Goal: Task Accomplishment & Management: Complete application form

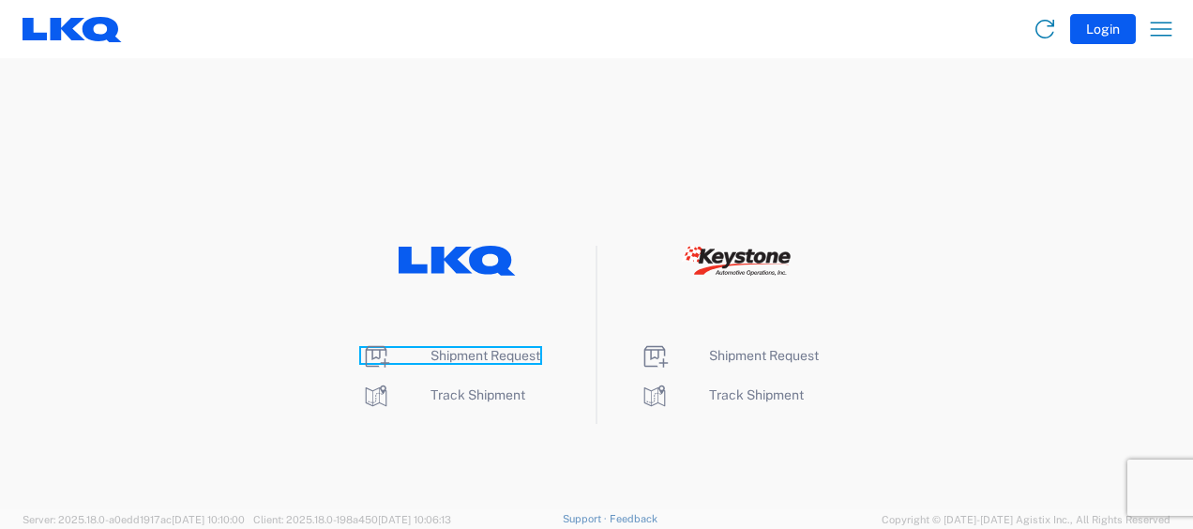
click at [488, 351] on span "Shipment Request" at bounding box center [485, 355] width 110 height 15
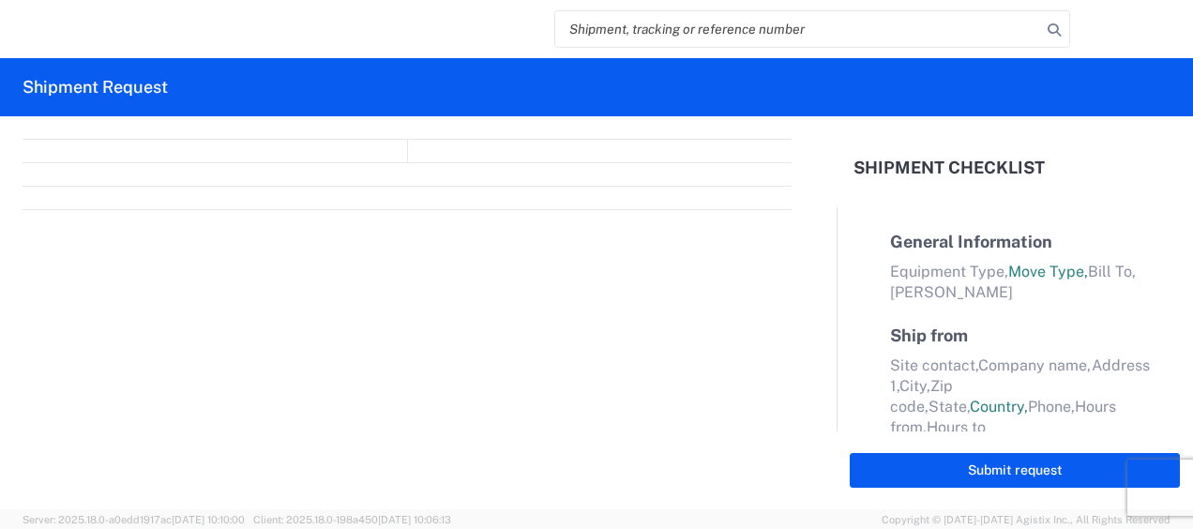
select select "FULL"
select select "LBS"
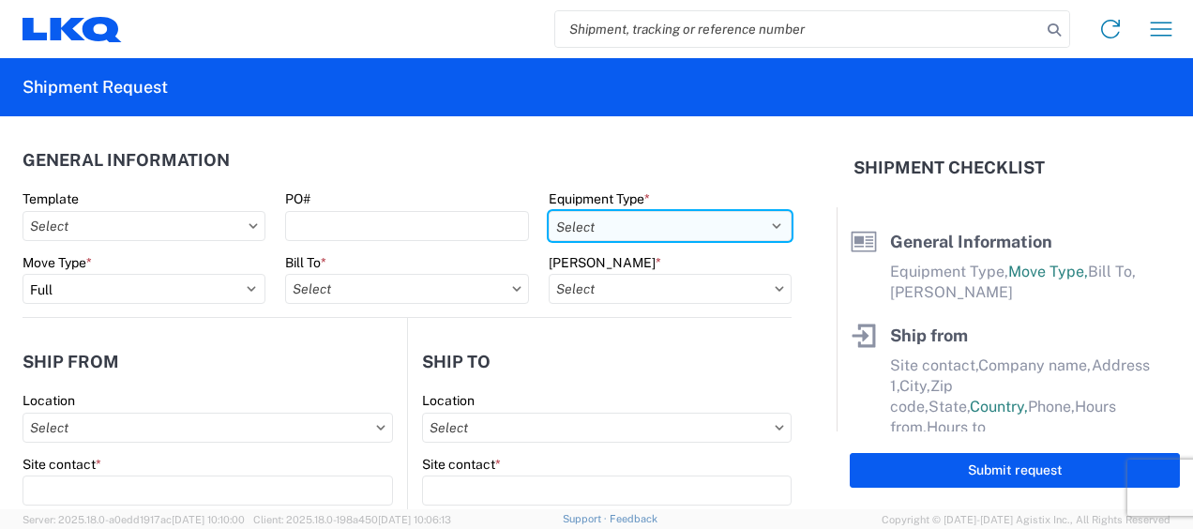
click at [737, 222] on select "Select 53’ Dry Van Flatbed Dropdeck (van) Lowboy (flatbed) Rail" at bounding box center [670, 226] width 243 height 30
select select "STDV"
click at [549, 211] on select "Select 53’ Dry Van Flatbed Dropdeck (van) Lowboy (flatbed) Rail" at bounding box center [670, 226] width 243 height 30
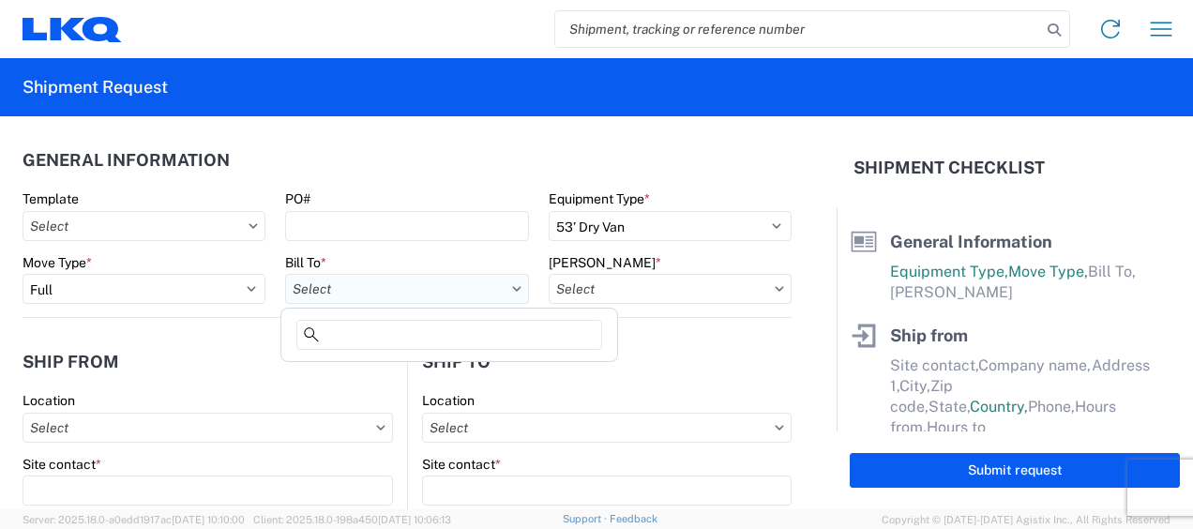
click at [421, 287] on input "Bill To *" at bounding box center [406, 289] width 243 height 30
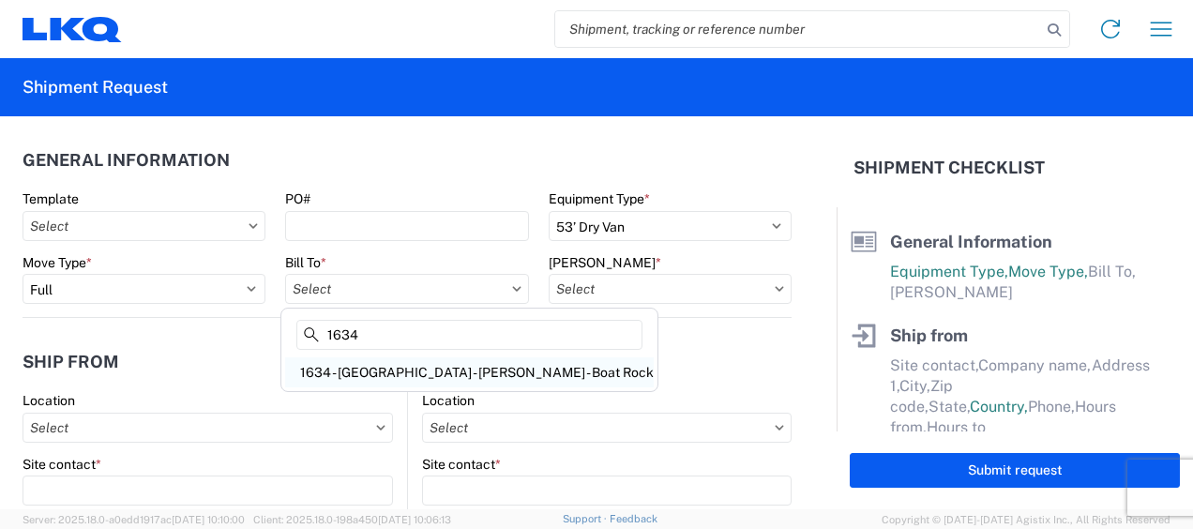
type input "1634"
click at [383, 373] on div "1634 - Atlanta - Knopf - Boat Rock" at bounding box center [469, 372] width 369 height 30
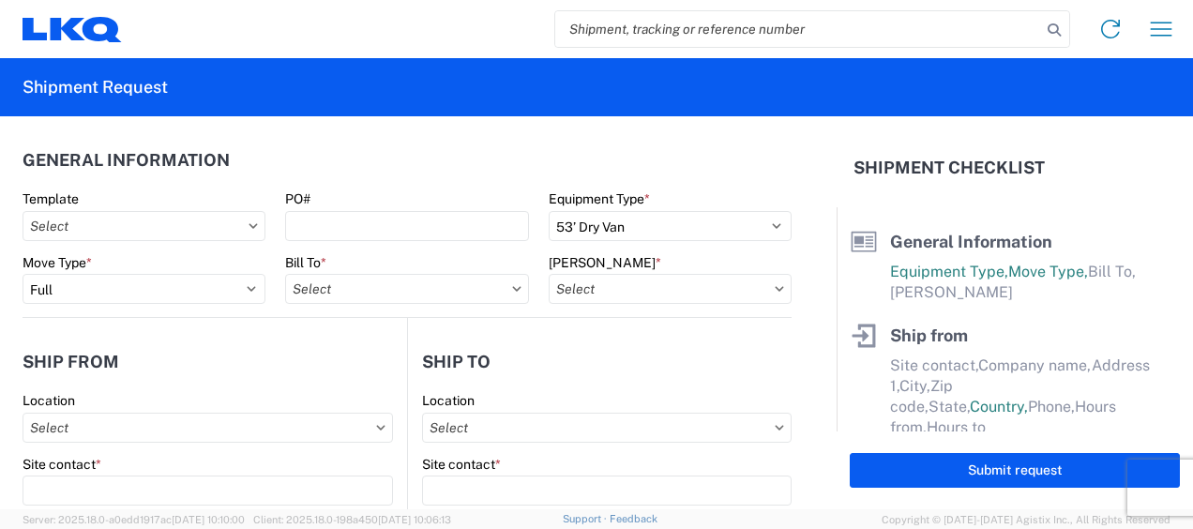
type input "1634 - Atlanta - Knopf - Boat Rock"
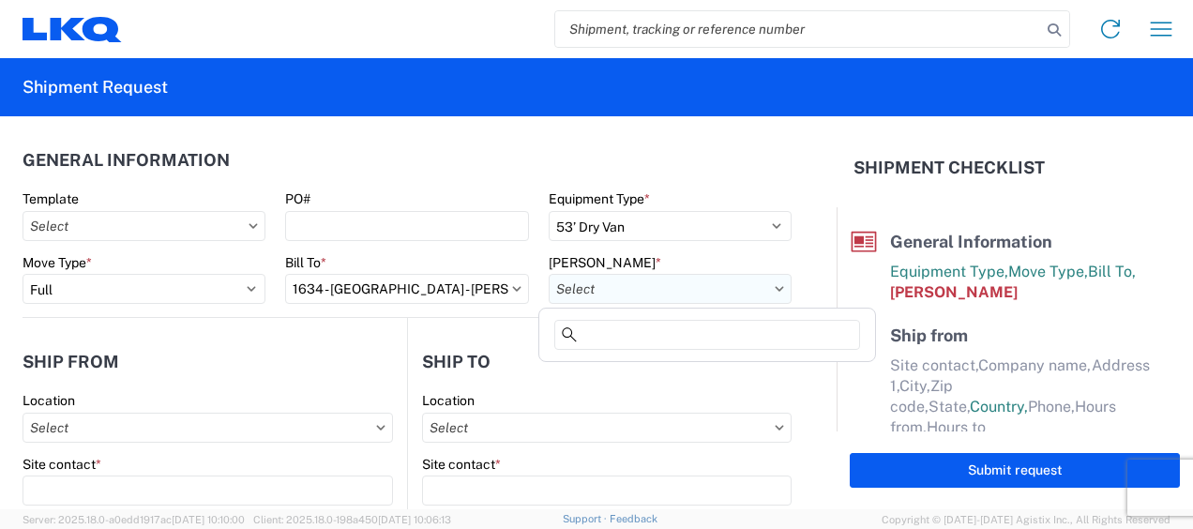
click at [720, 289] on input "Bill Code *" at bounding box center [670, 289] width 243 height 30
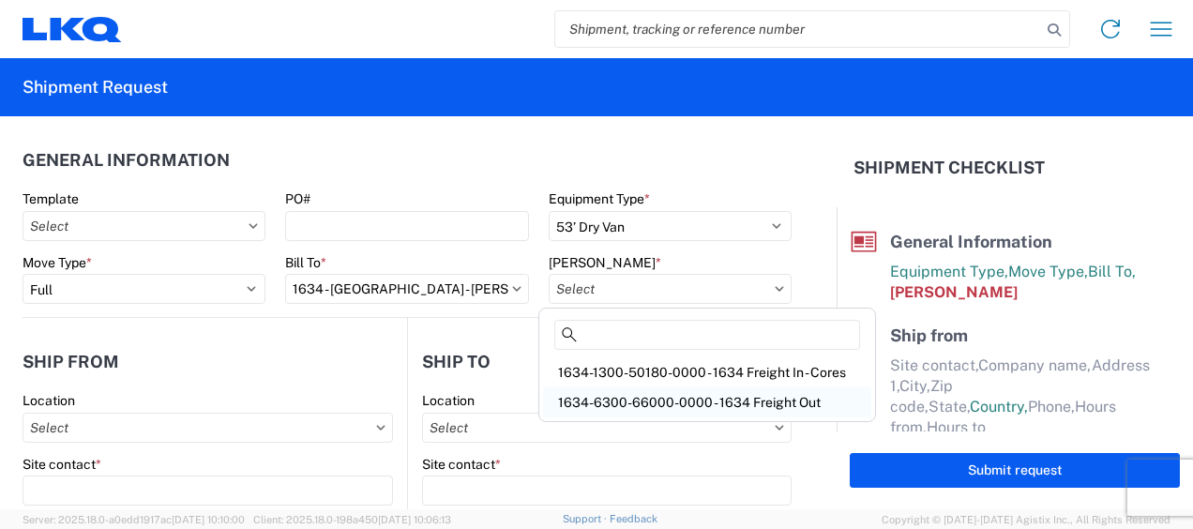
click at [698, 401] on div "1634-6300-66000-0000 - 1634 Freight Out" at bounding box center [707, 402] width 328 height 30
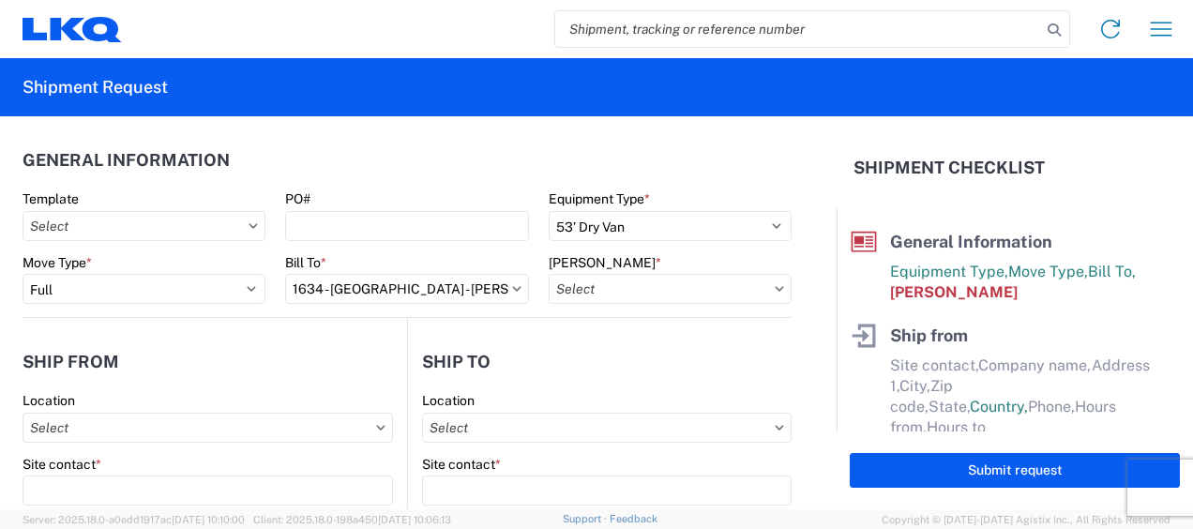
type input "1634-6300-66000-0000 - 1634 Freight Out"
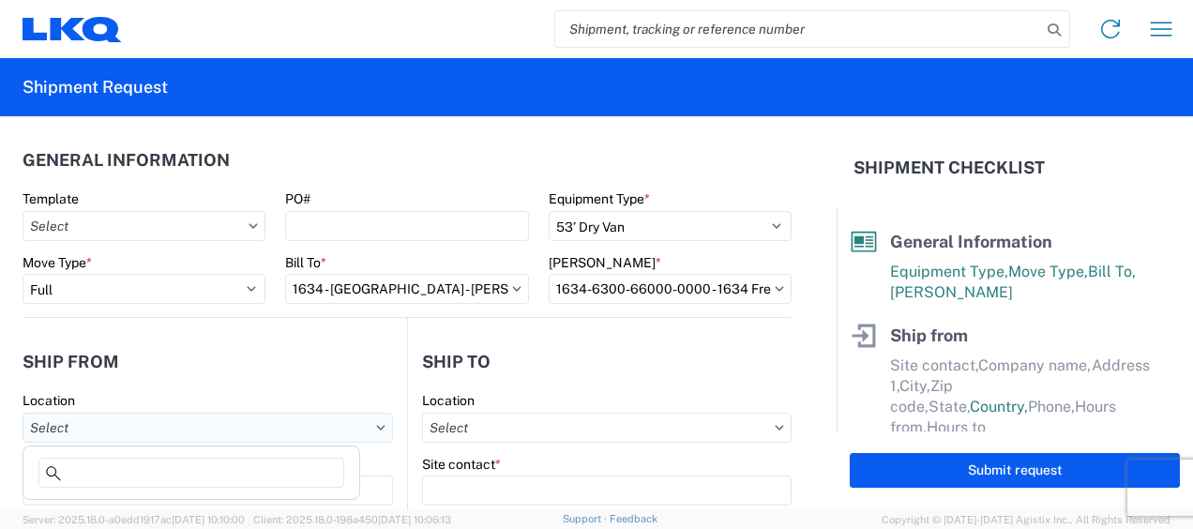
click at [147, 416] on input "Location" at bounding box center [208, 428] width 370 height 30
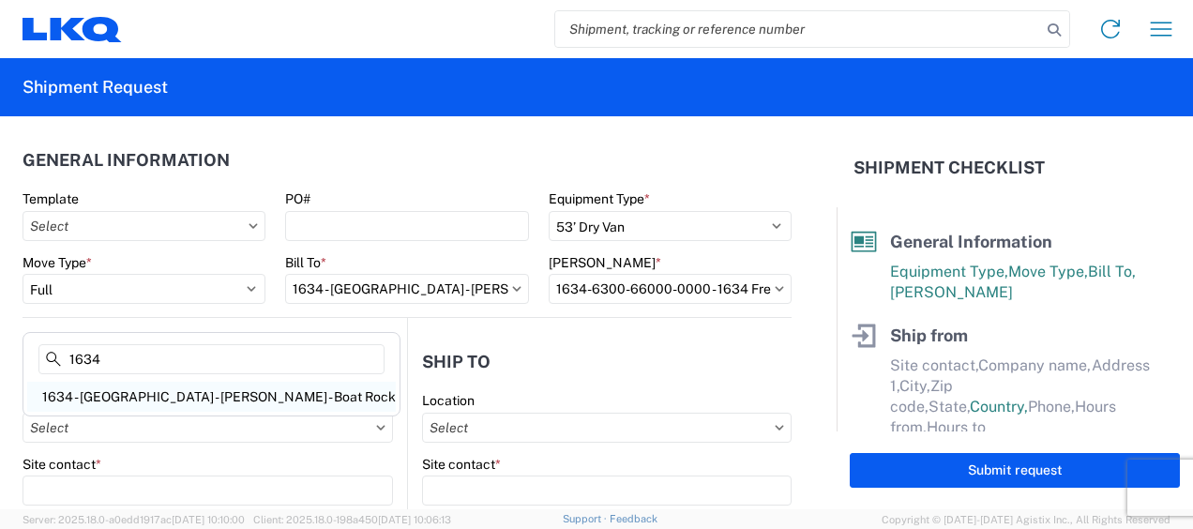
type input "1634"
click at [135, 391] on div "1634 - Atlanta - Knopf - Boat Rock" at bounding box center [211, 397] width 369 height 30
type input "1634 - Atlanta - Knopf - Boat Rock"
type input "LKQ Corporation"
type input "6320 Boat Rock Blvd SW"
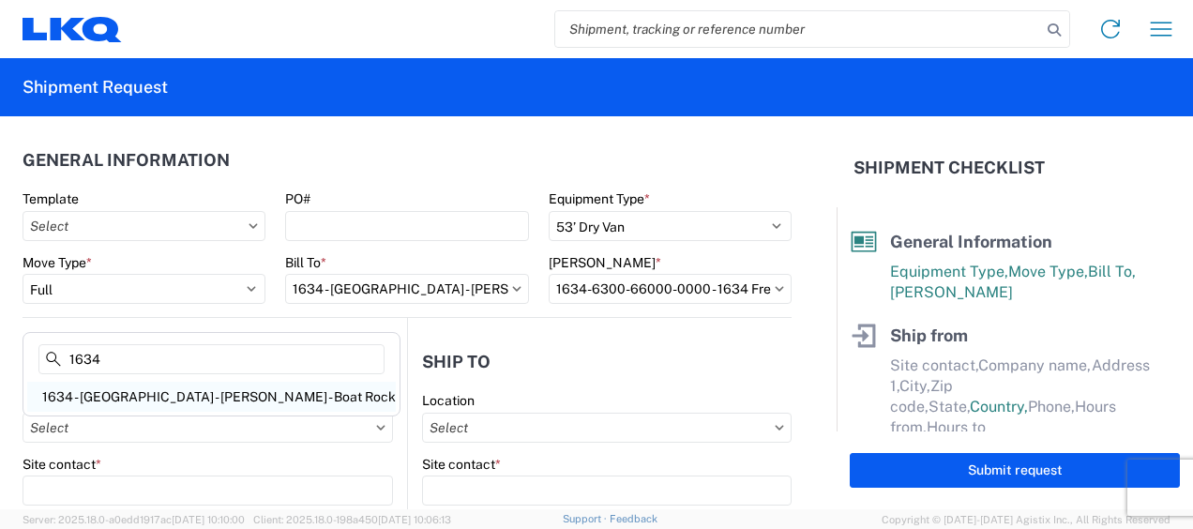
type input "Atlanta"
type input "30336"
select select "GA"
select select "US"
type input "678-399-8501"
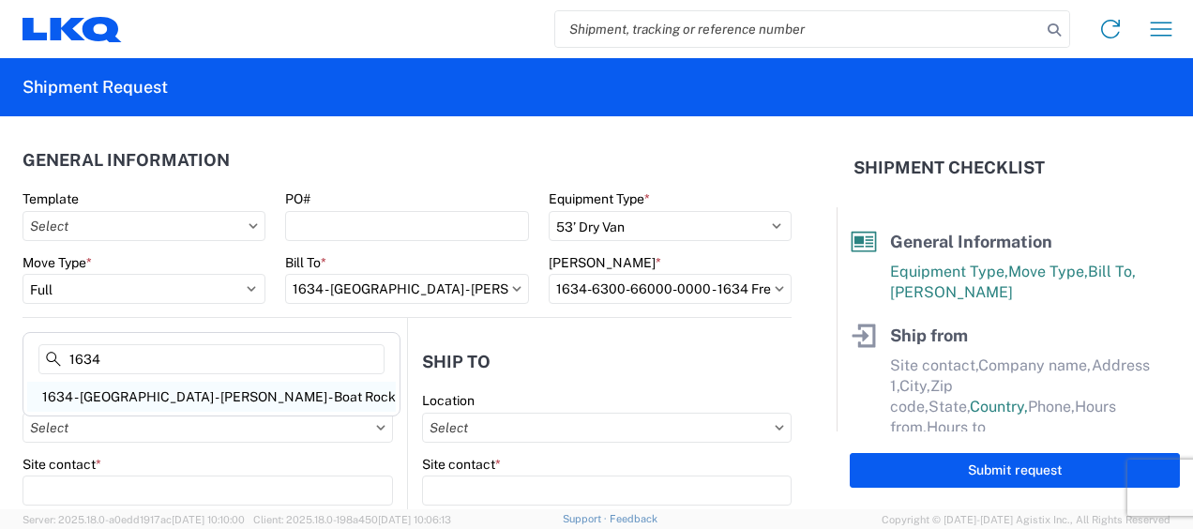
type input "00:00"
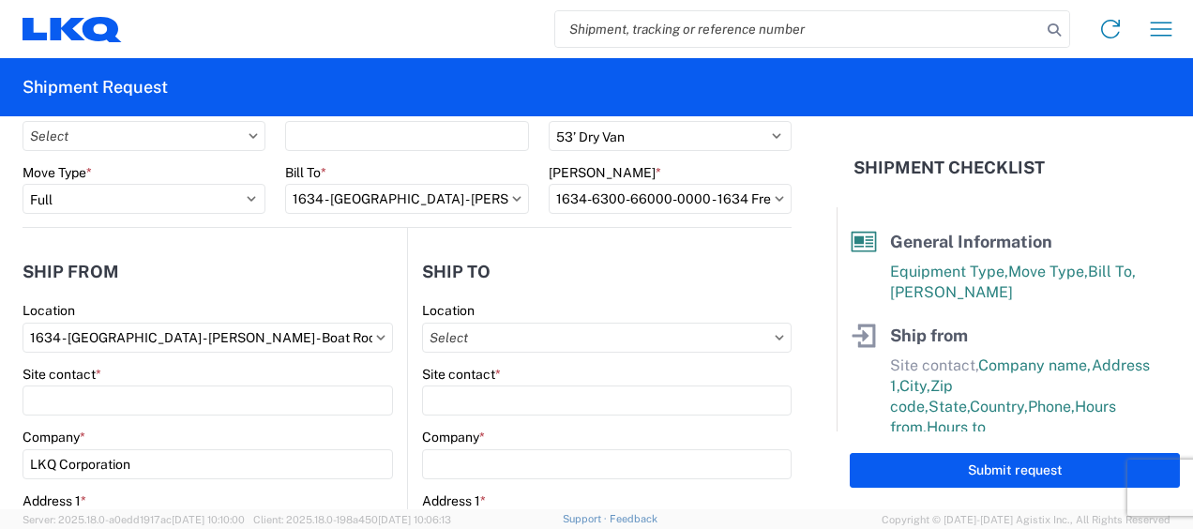
scroll to position [188, 0]
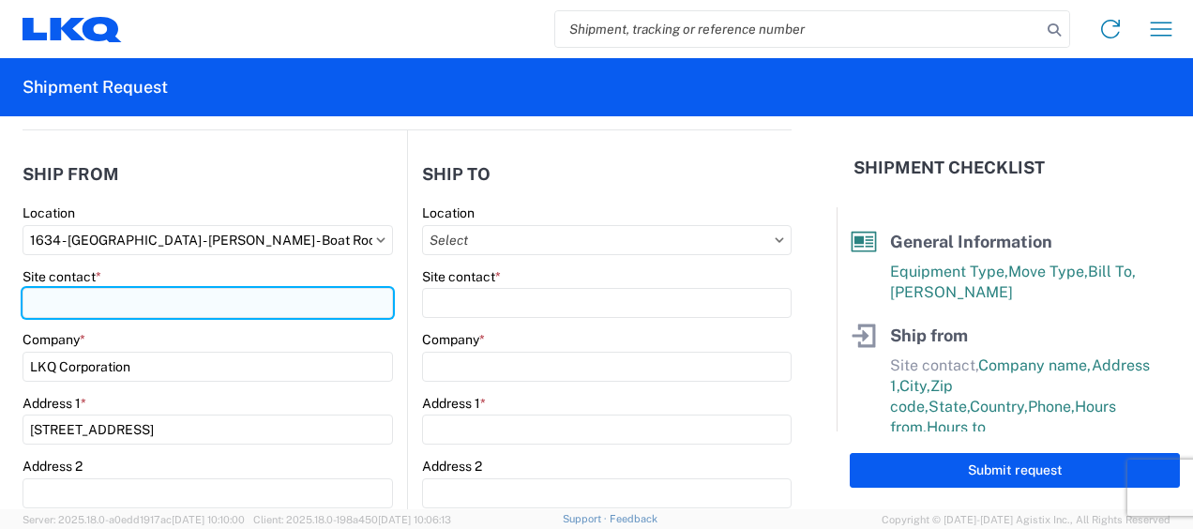
click at [53, 300] on input "Site contact *" at bounding box center [208, 303] width 370 height 30
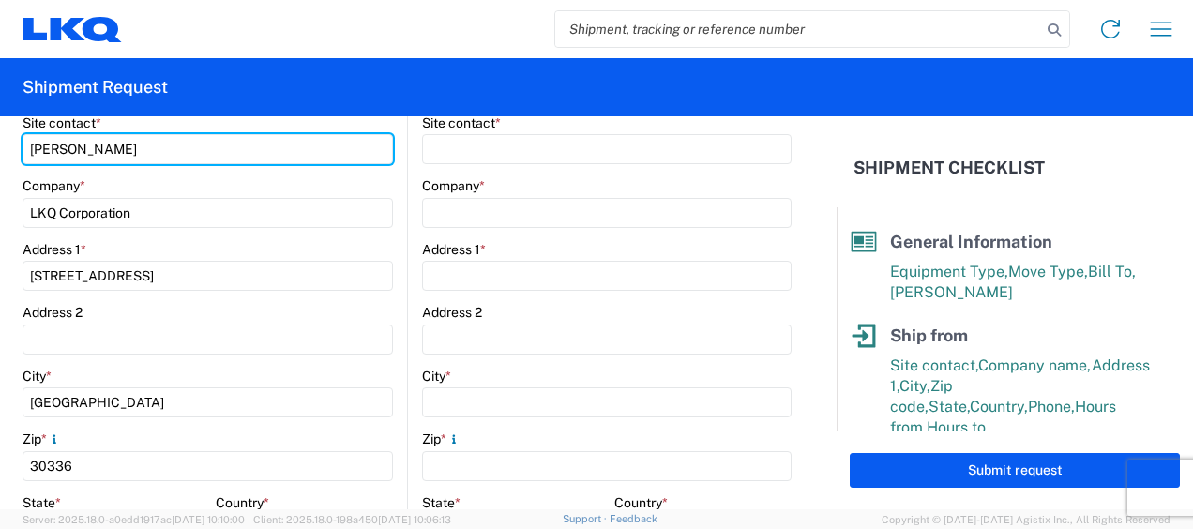
scroll to position [563, 0]
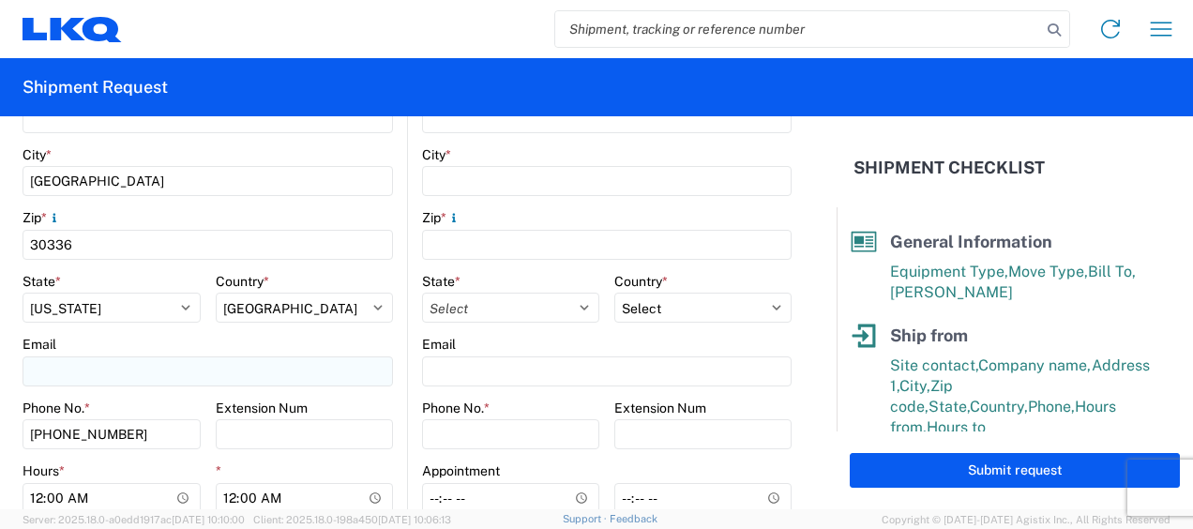
type input "jason v"
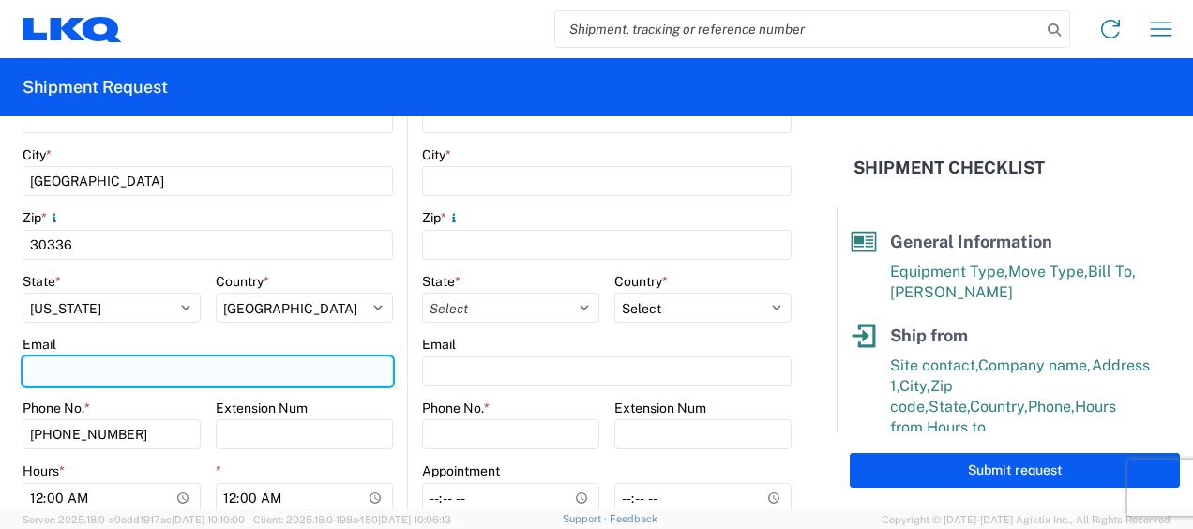
click at [120, 369] on input "Email" at bounding box center [208, 371] width 370 height 30
type input "mjvoyles@lkqcorp.com"
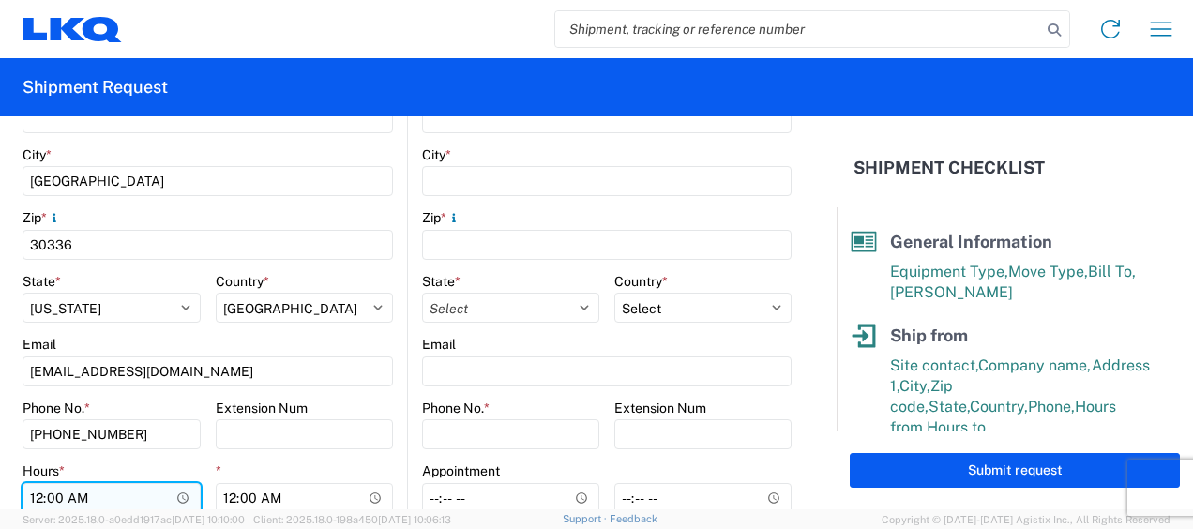
click at [32, 496] on input "00:00" at bounding box center [112, 498] width 178 height 30
type input "07:00"
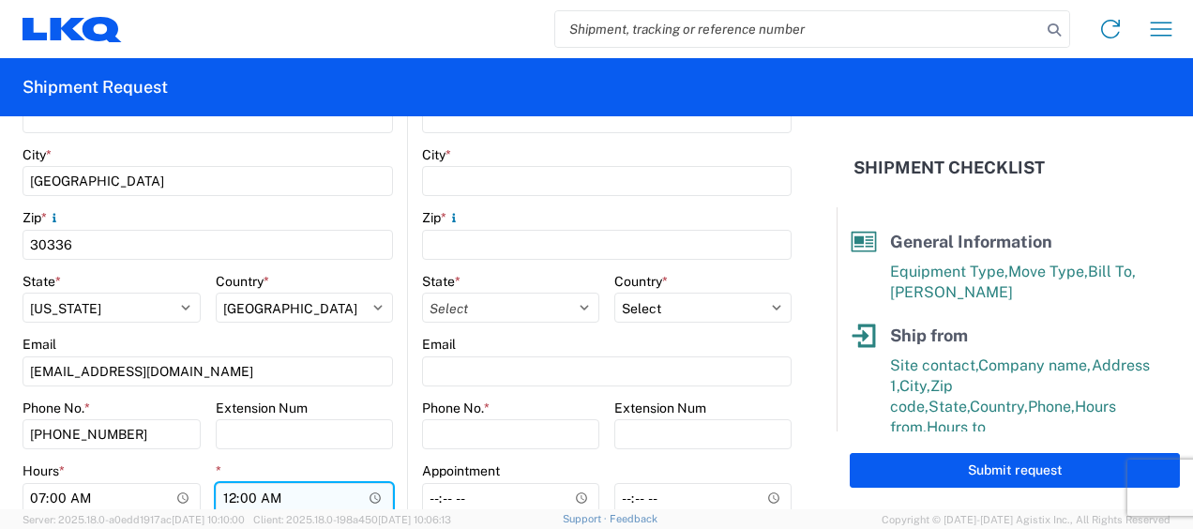
click at [227, 496] on input "00:00" at bounding box center [305, 498] width 178 height 30
type input "11:00"
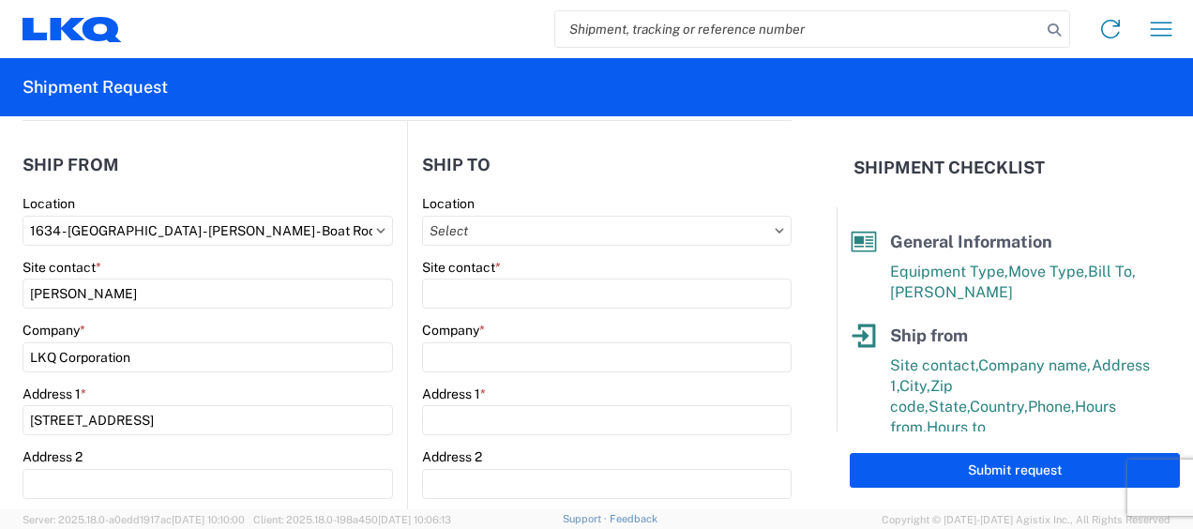
scroll to position [188, 0]
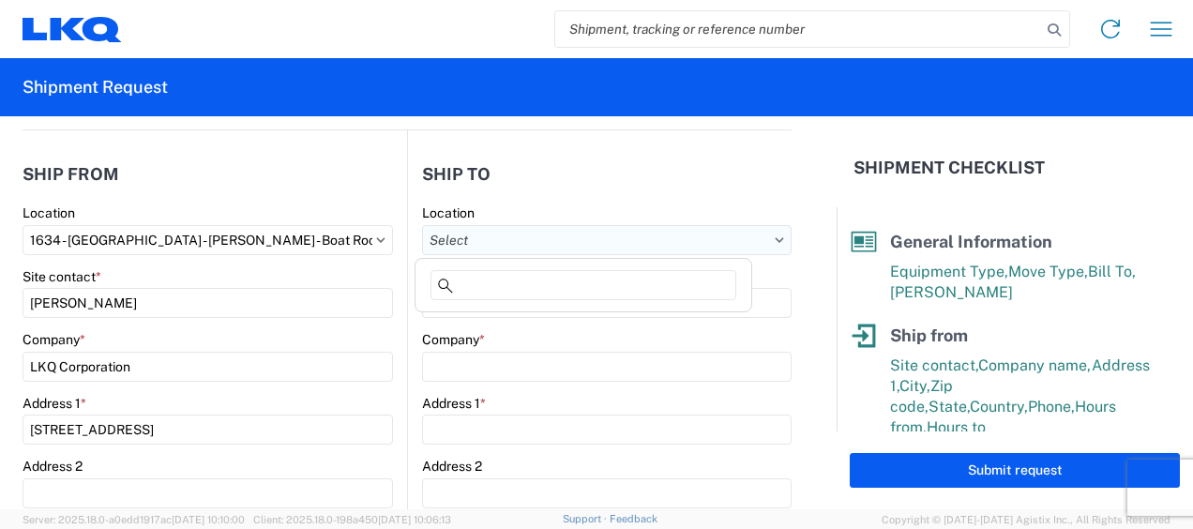
click at [716, 237] on input "Location" at bounding box center [606, 240] width 369 height 30
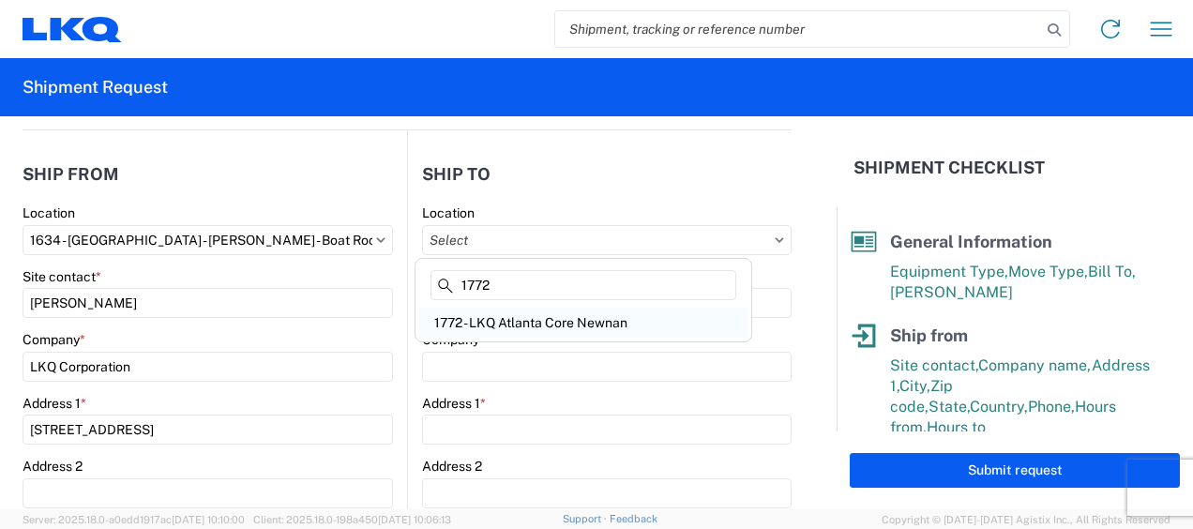
type input "1772"
click at [548, 318] on div "1772 - LKQ Atlanta Core Newnan" at bounding box center [583, 323] width 328 height 30
type input "1772 - LKQ Atlanta Core Newnan"
type input "LKQ Corporation"
type input "32 Dart Rd"
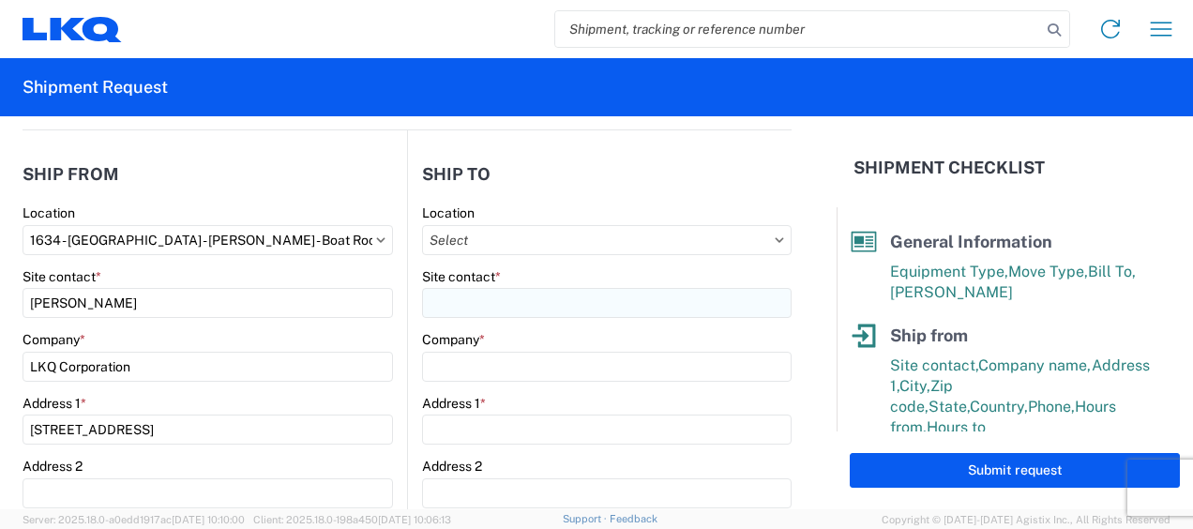
type input "Newnan"
type input "30265"
select select "GA"
select select "US"
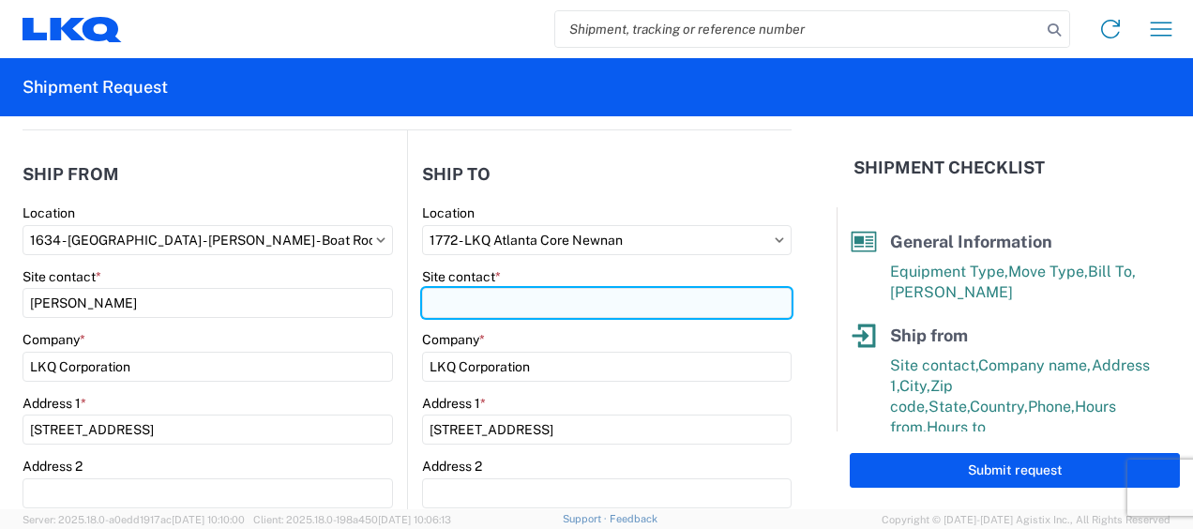
click at [459, 301] on input "Site contact *" at bounding box center [606, 303] width 369 height 30
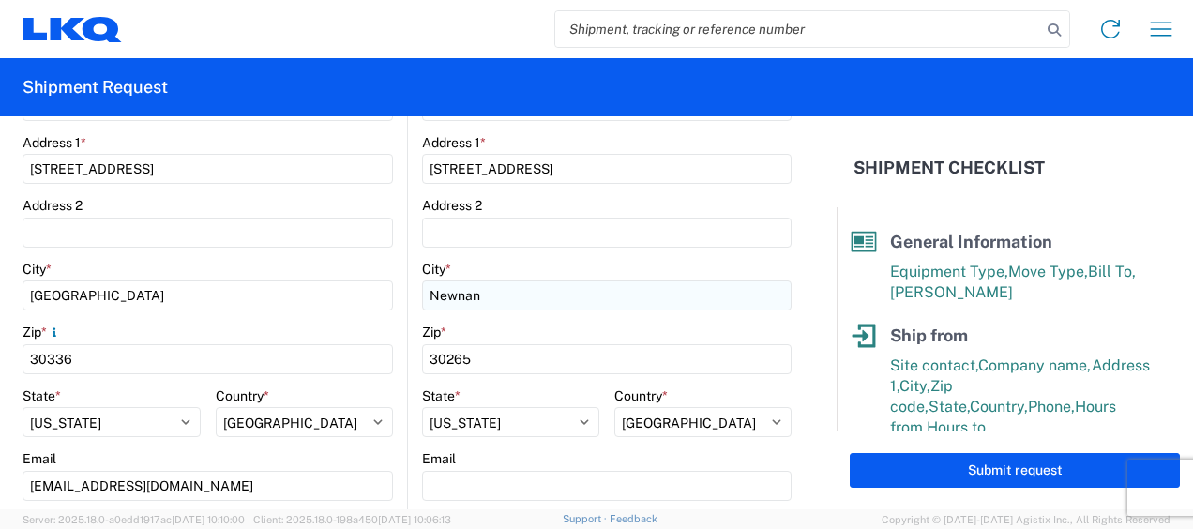
scroll to position [469, 0]
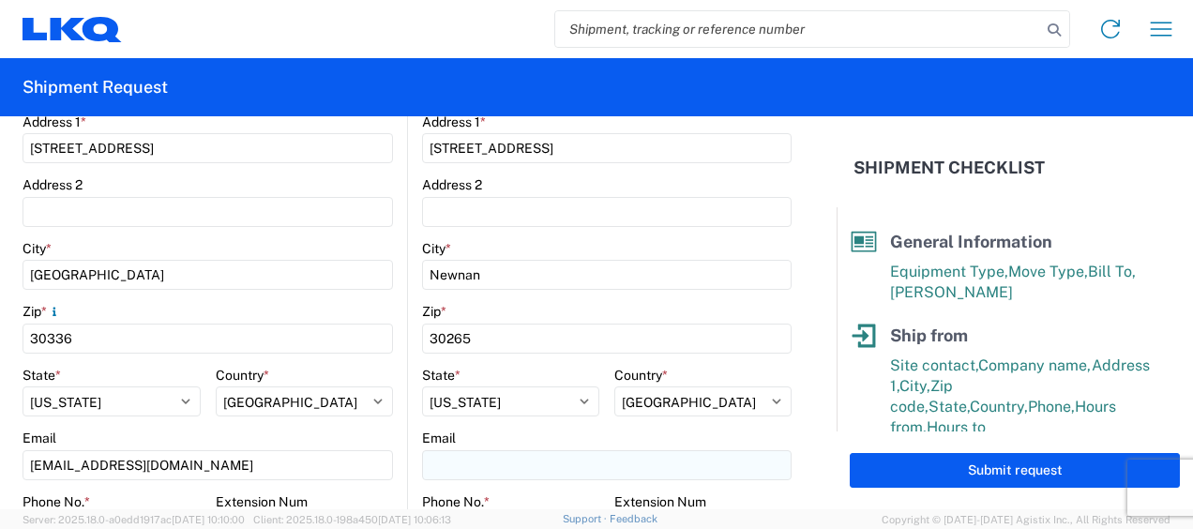
type input "brian schmidt"
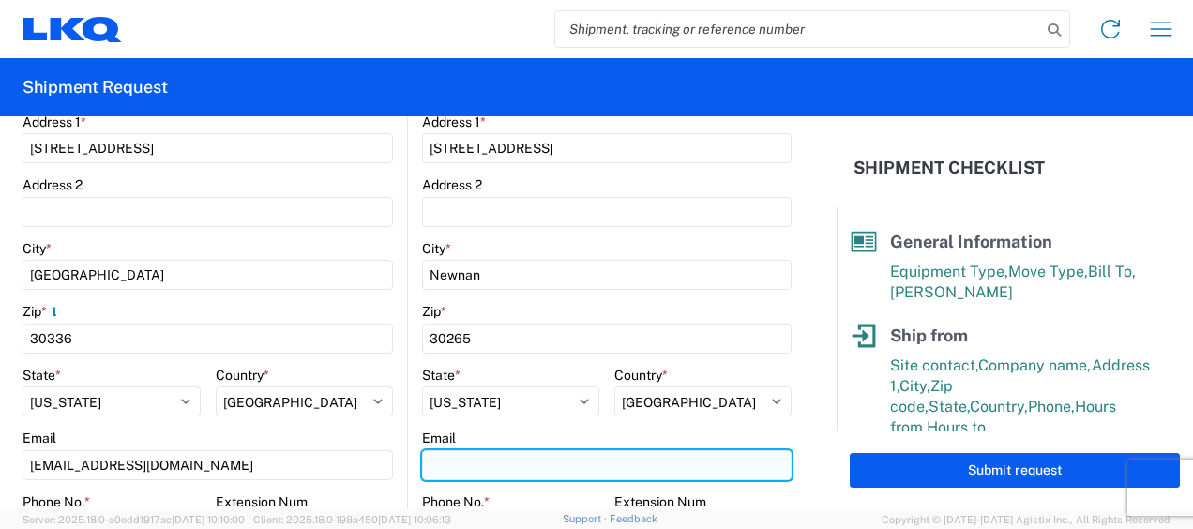
click at [439, 459] on input "Email" at bounding box center [606, 465] width 369 height 30
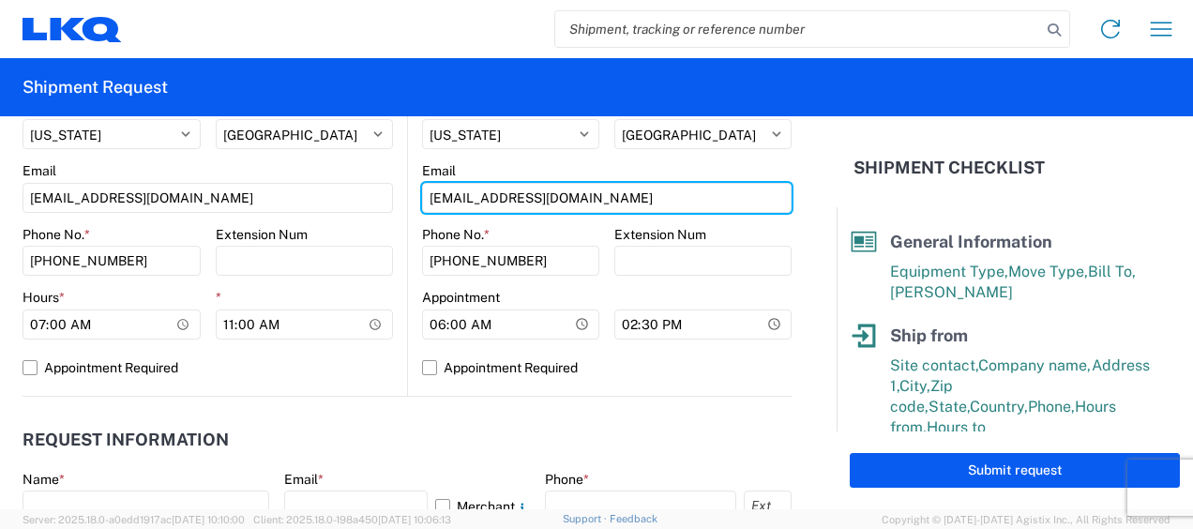
scroll to position [844, 0]
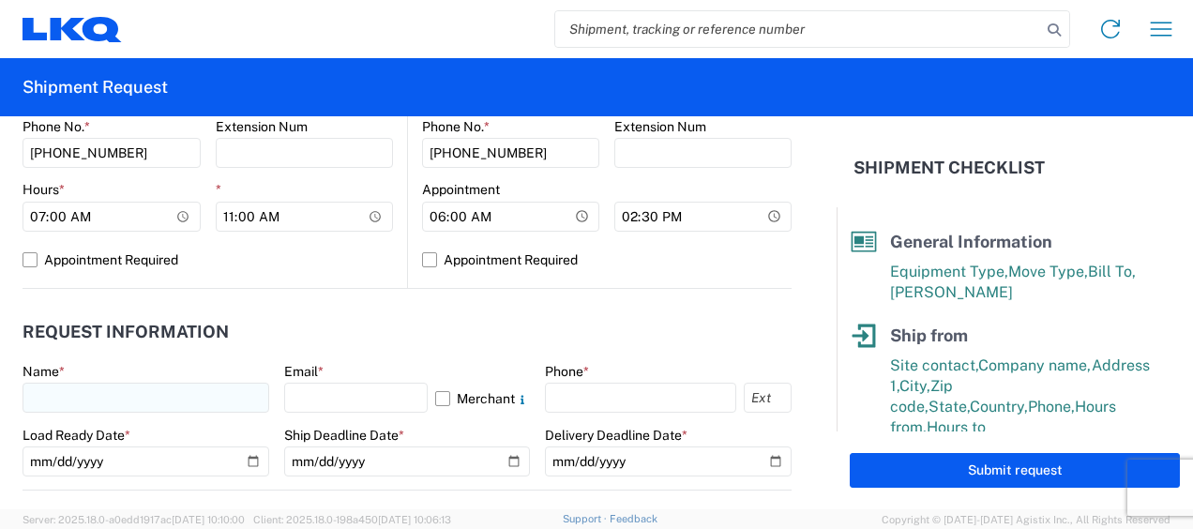
type input "jbschmidt@lkqcorp.com"
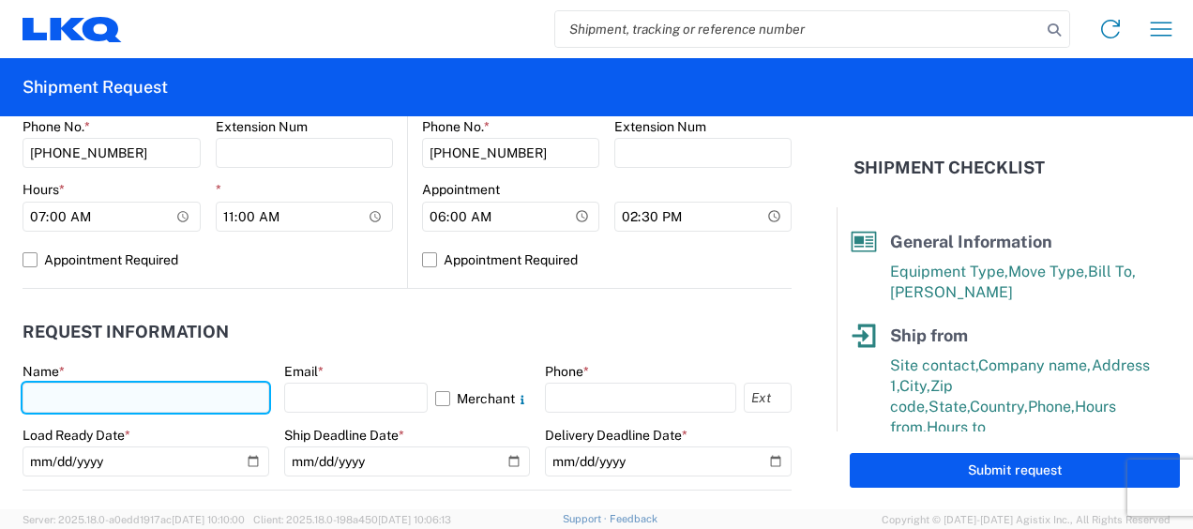
click at [103, 389] on input "text" at bounding box center [146, 398] width 247 height 30
type input "jason voyles"
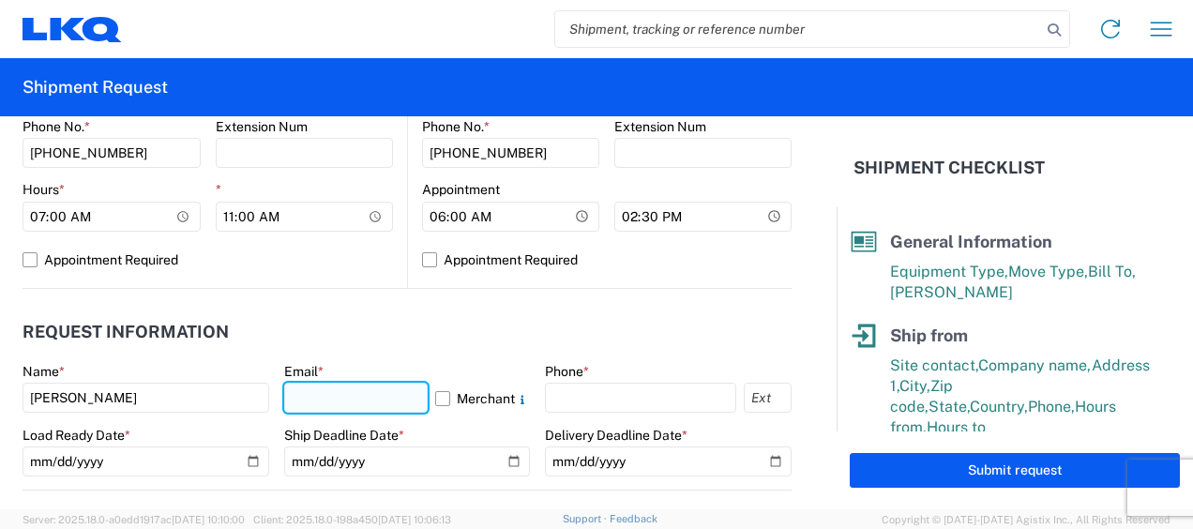
click at [341, 399] on input "text" at bounding box center [356, 398] width 144 height 30
type input "mjvoyles@lkqcorp.com"
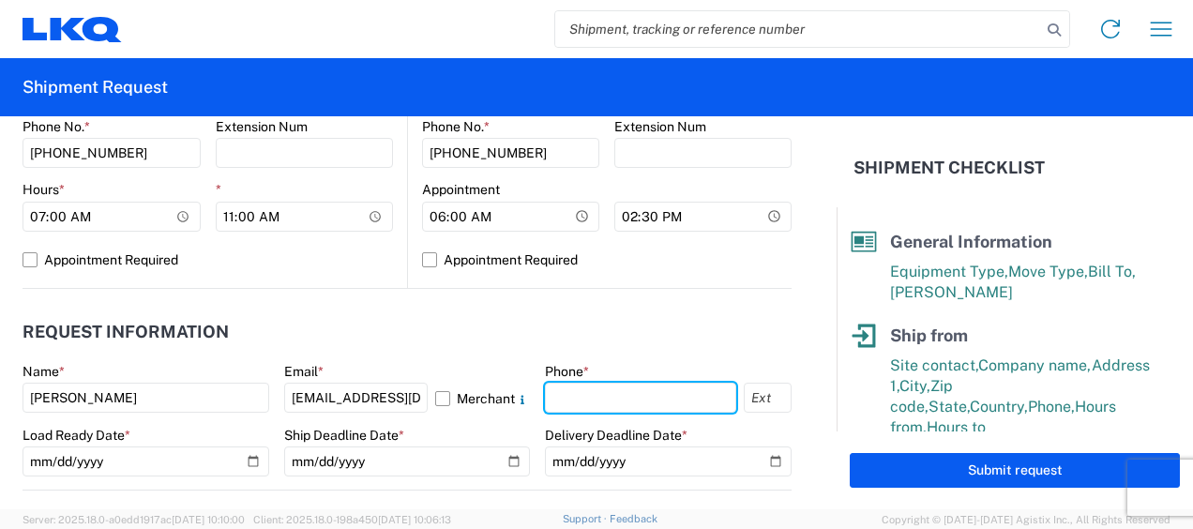
type input "6783998501"
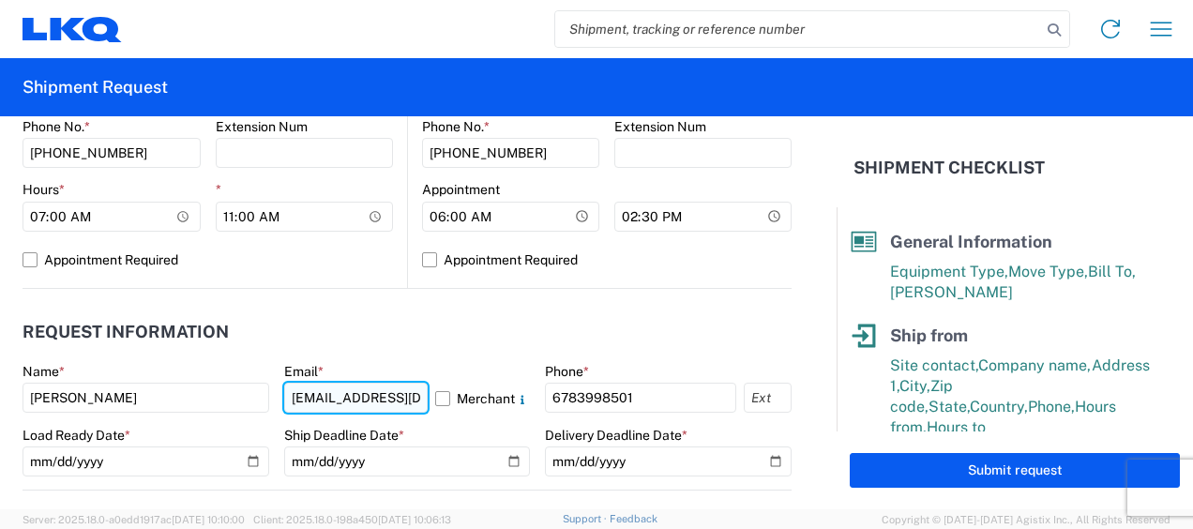
click at [343, 394] on input "jbschmidt@lkqcorp.com" at bounding box center [356, 398] width 144 height 30
click at [345, 398] on input "jbschmidt@lkqcorp.com" at bounding box center [356, 398] width 144 height 30
type input "mjvoyles@lkqcorp.com"
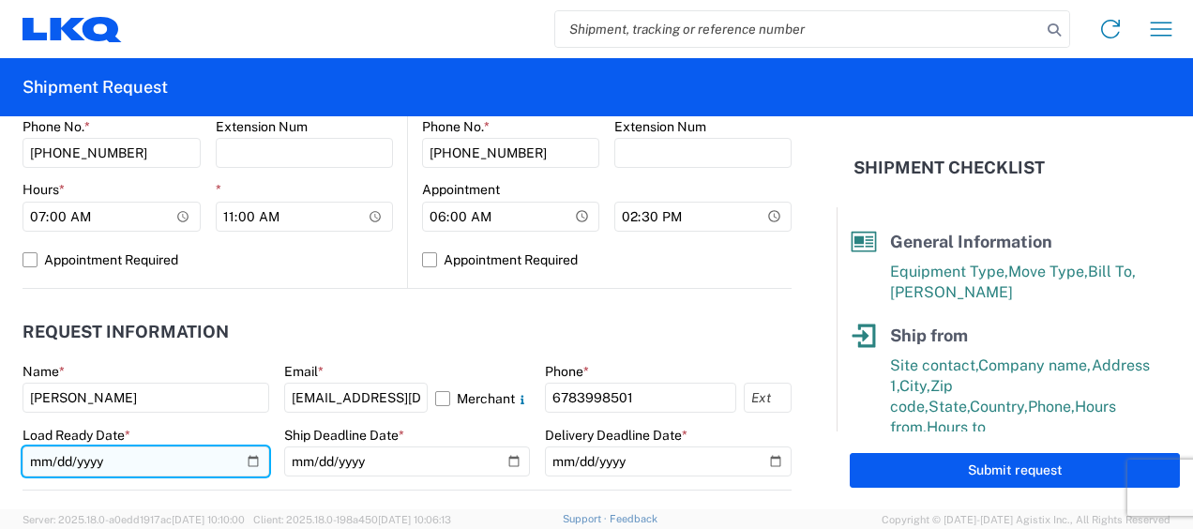
click at [45, 458] on input "date" at bounding box center [146, 461] width 247 height 30
type input "2025-09-05"
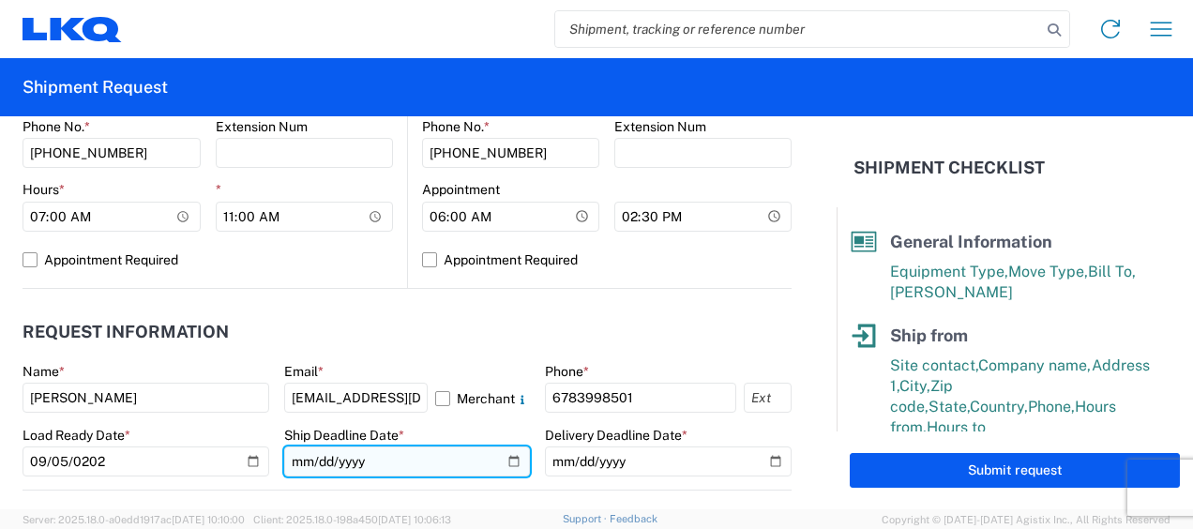
click at [295, 463] on input "date" at bounding box center [407, 461] width 247 height 30
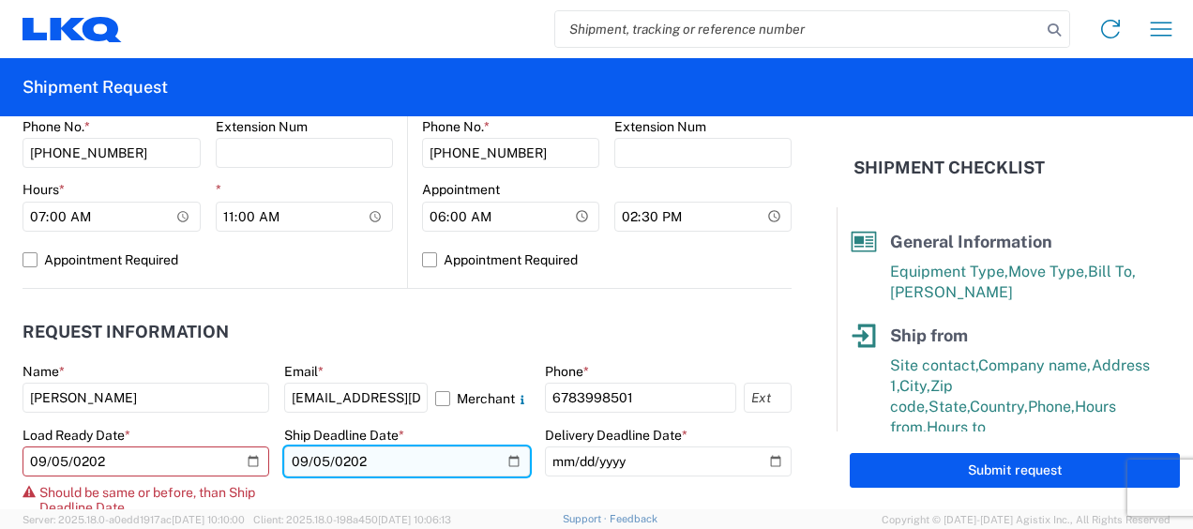
type input "2025-09-05"
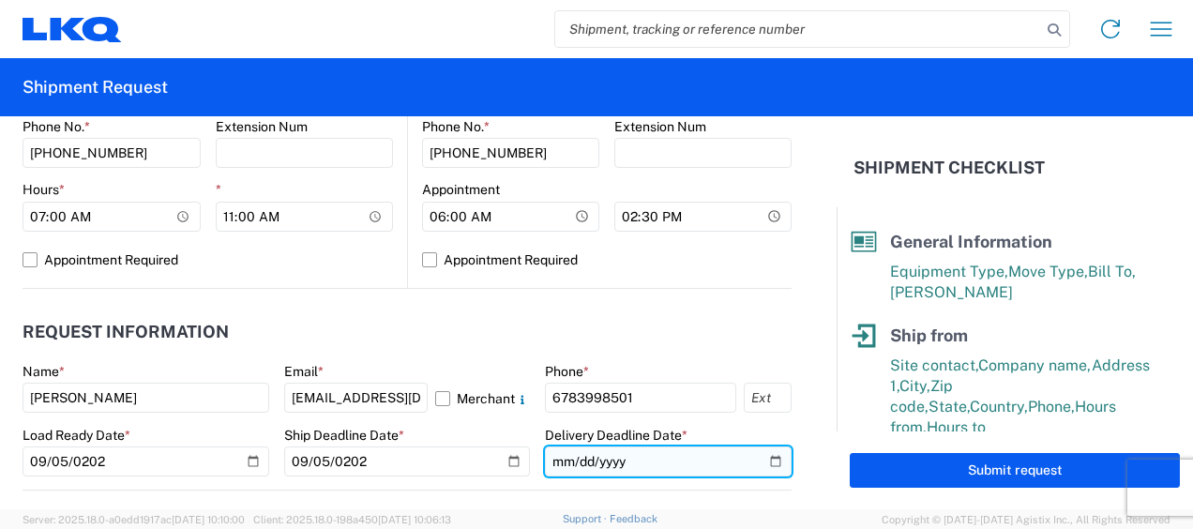
click at [555, 464] on input "date" at bounding box center [668, 461] width 247 height 30
type input "2025-09-05"
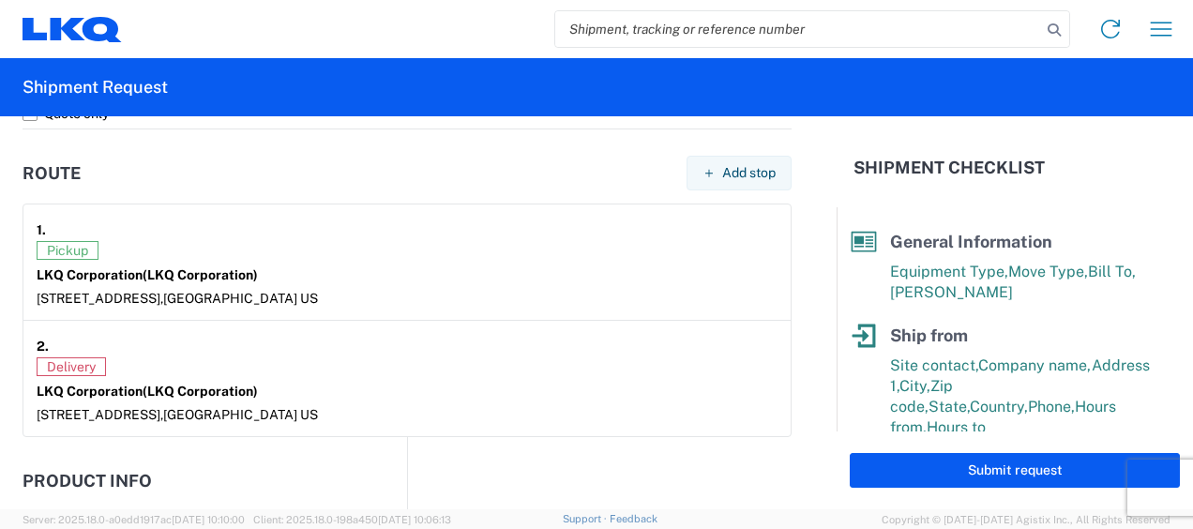
scroll to position [1688, 0]
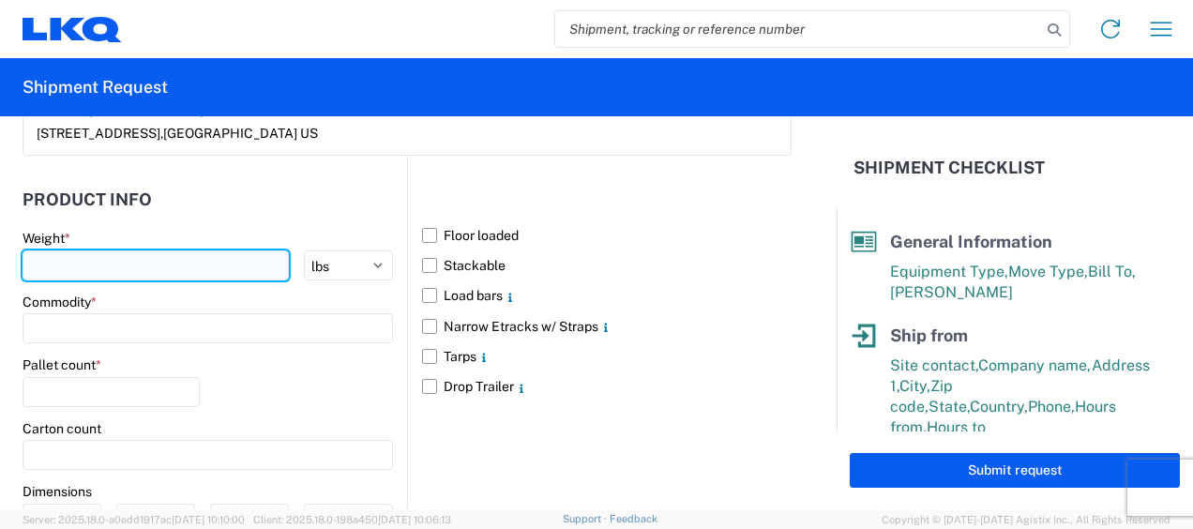
click at [216, 264] on input "number" at bounding box center [156, 265] width 266 height 30
type input "36000"
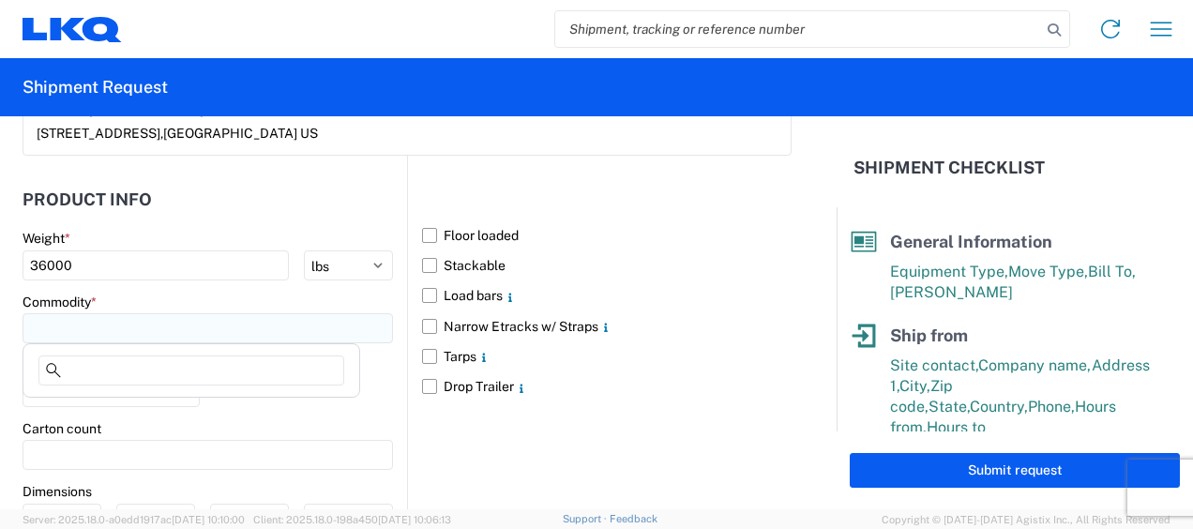
click at [216, 328] on input at bounding box center [208, 328] width 370 height 30
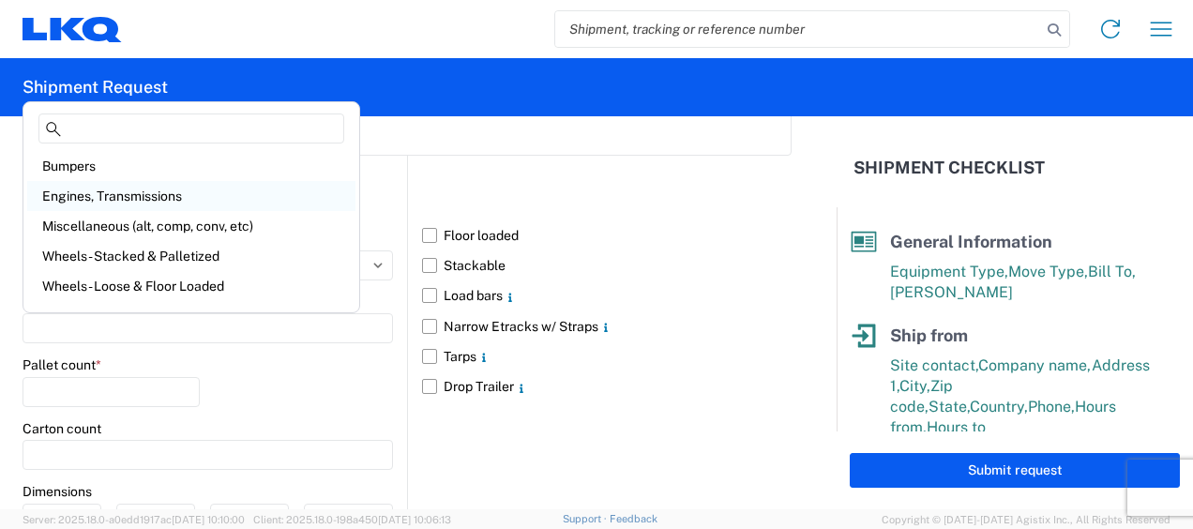
click at [131, 193] on div "Engines, Transmissions" at bounding box center [191, 196] width 328 height 30
type input "Engines, Transmissions"
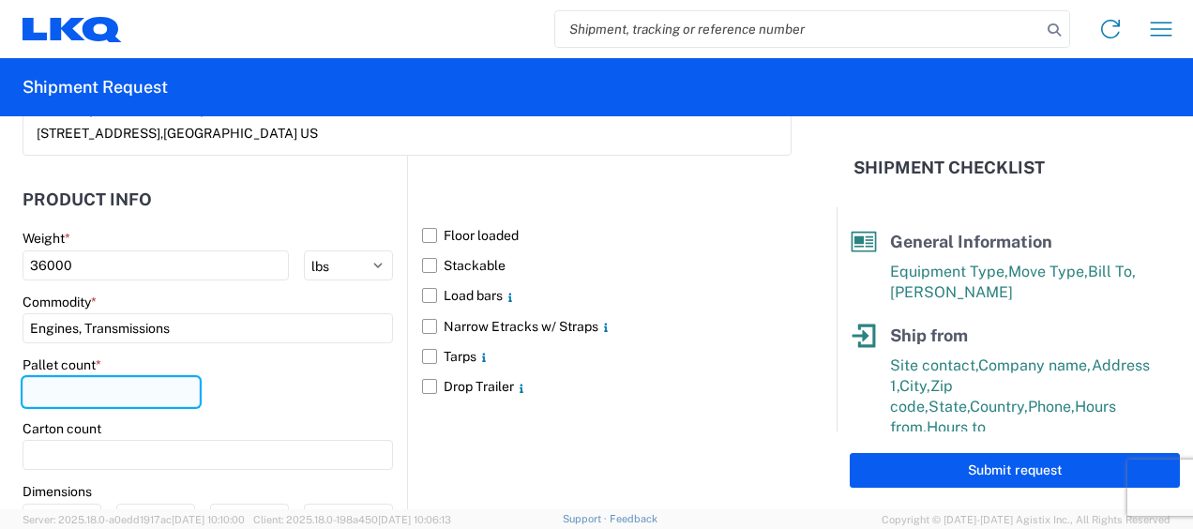
click at [116, 383] on input "number" at bounding box center [111, 392] width 177 height 30
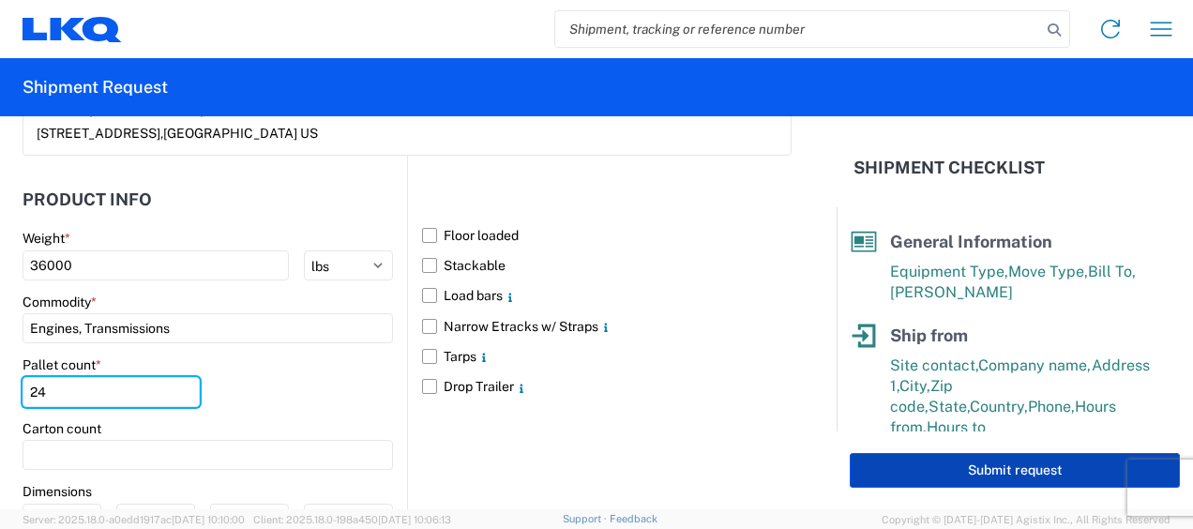
type input "24"
click at [965, 467] on button "Submit request" at bounding box center [1015, 470] width 330 height 35
select select "US"
